Goal: Task Accomplishment & Management: Use online tool/utility

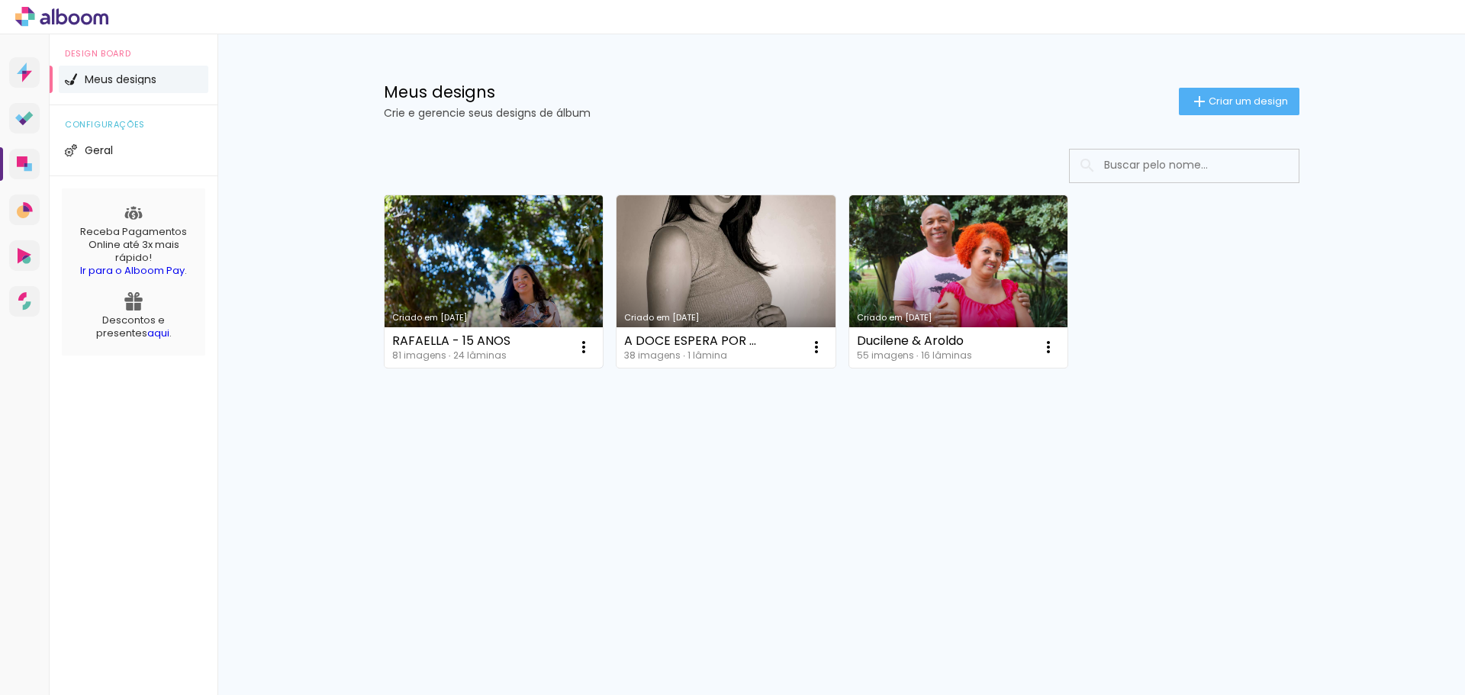
click at [433, 277] on link "Criado em [DATE]" at bounding box center [493, 281] width 219 height 172
